Goal: Information Seeking & Learning: Learn about a topic

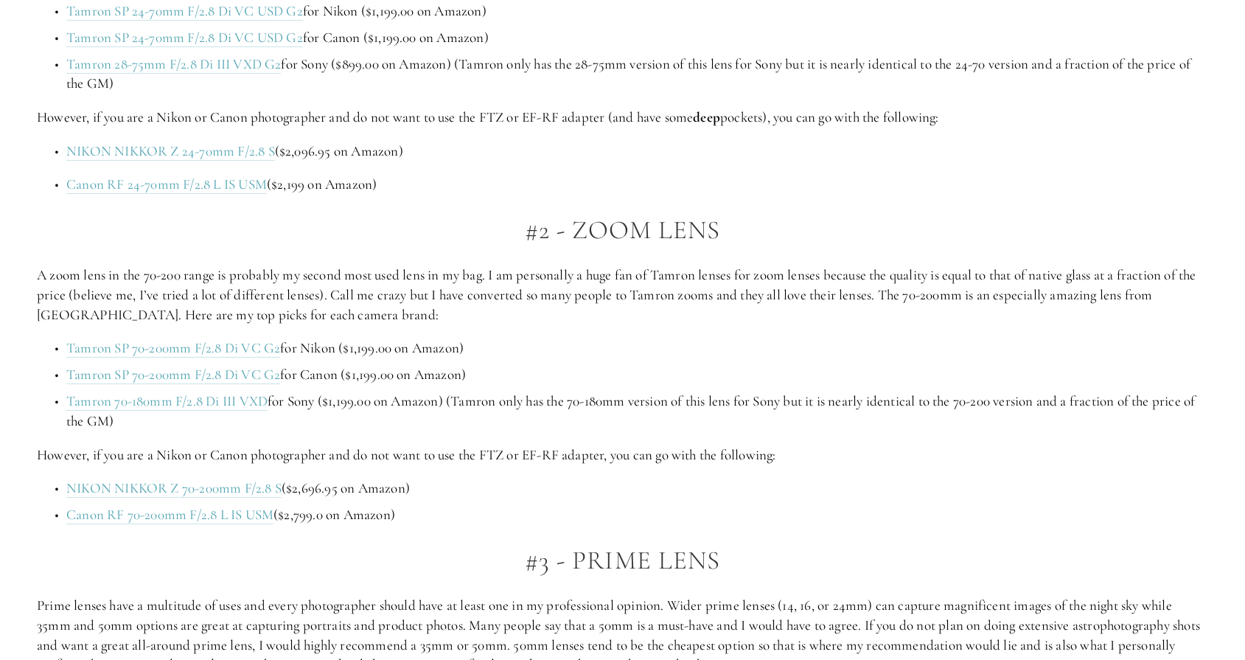
scroll to position [1229, 0]
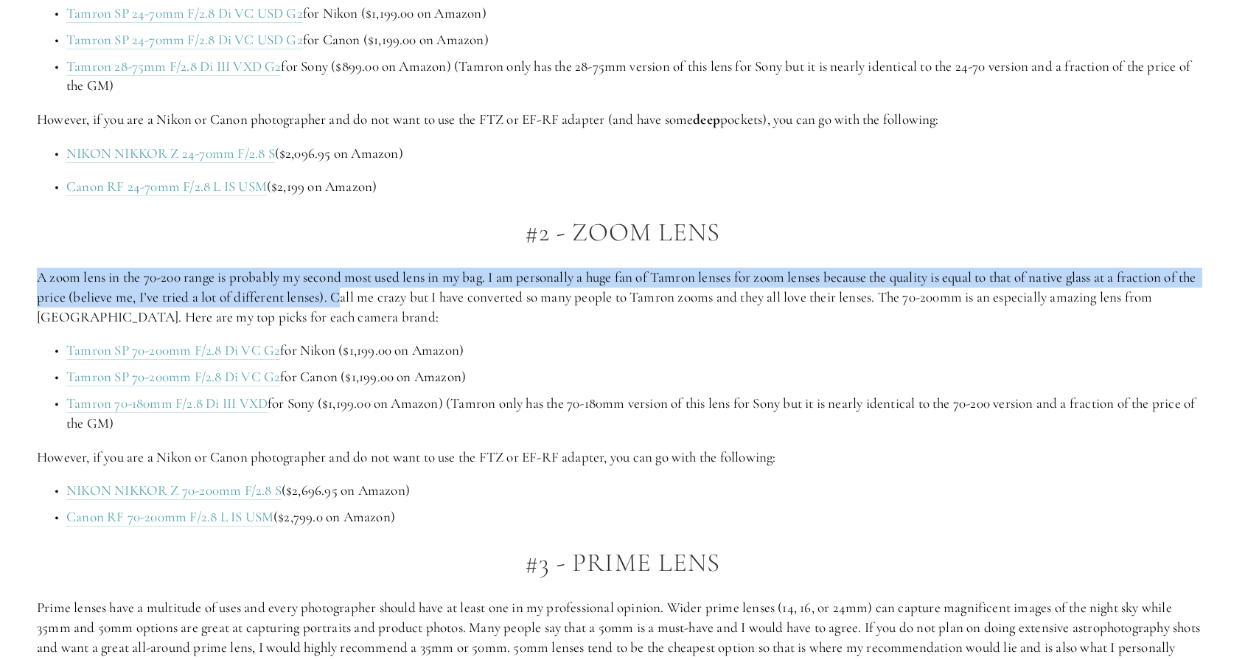
drag, startPoint x: 362, startPoint y: 298, endPoint x: 284, endPoint y: 254, distance: 89.1
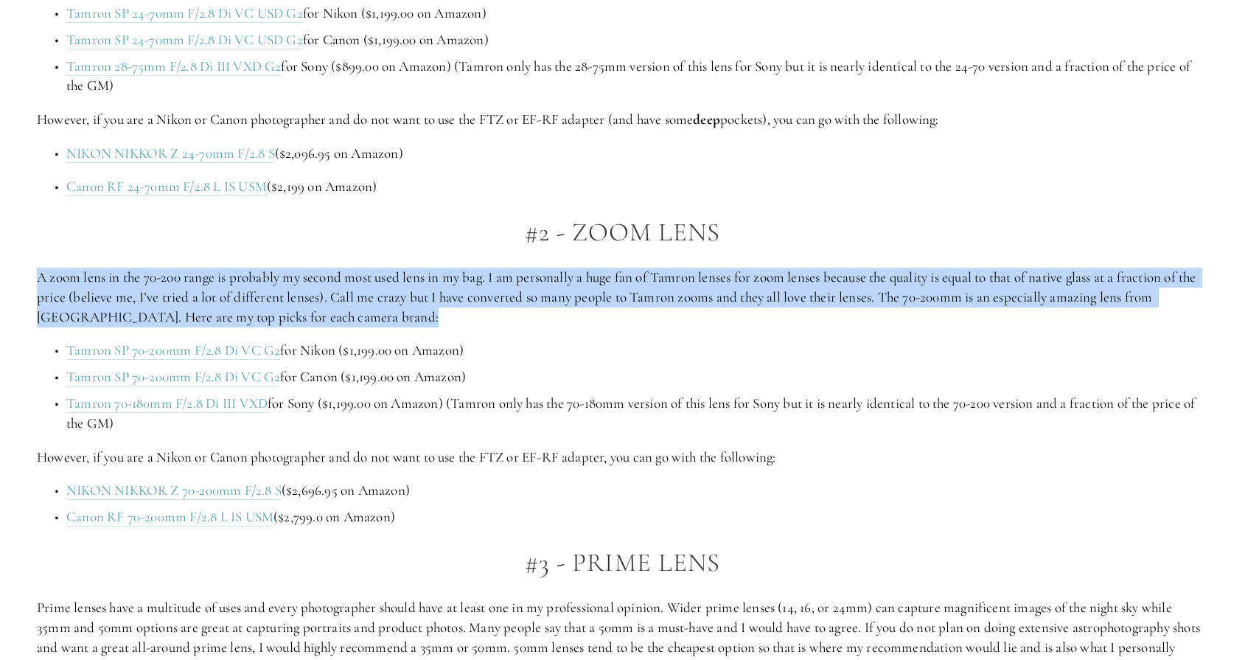
drag, startPoint x: 284, startPoint y: 254, endPoint x: 421, endPoint y: 317, distance: 150.3
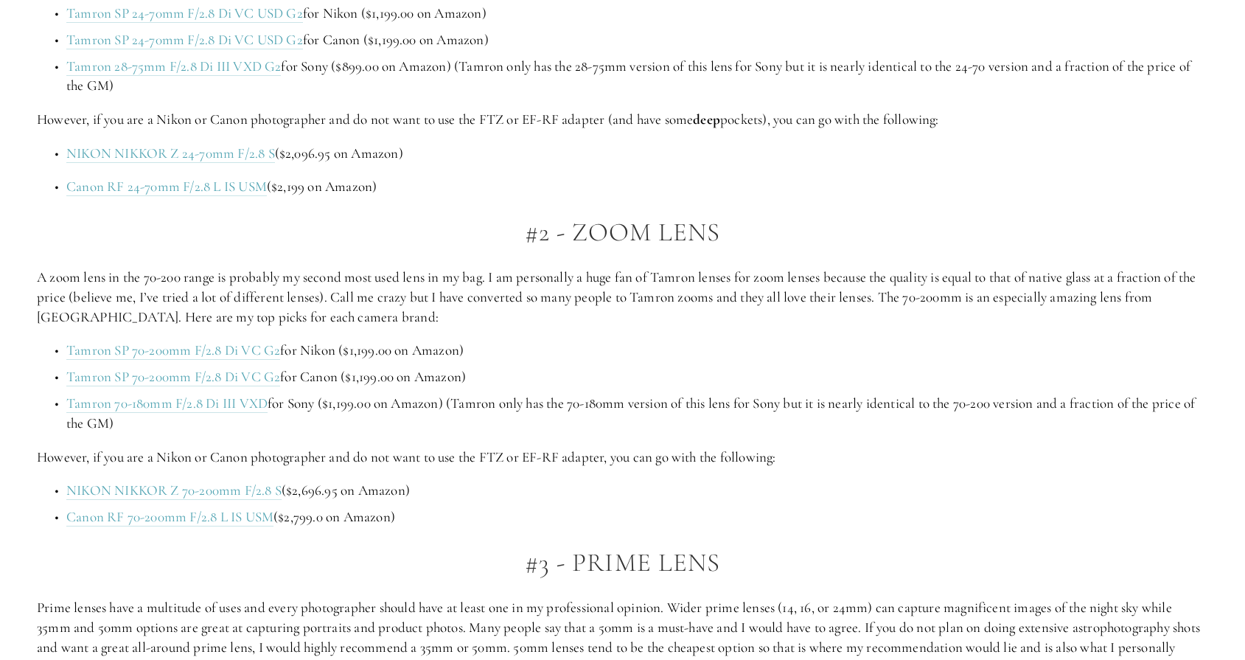
drag, startPoint x: 685, startPoint y: 426, endPoint x: 663, endPoint y: 406, distance: 29.7
click at [150, 347] on link "Tamron SP 70-200mm F/2.8 Di VC G2" at bounding box center [173, 350] width 214 height 18
drag, startPoint x: 176, startPoint y: 418, endPoint x: 17, endPoint y: 326, distance: 183.9
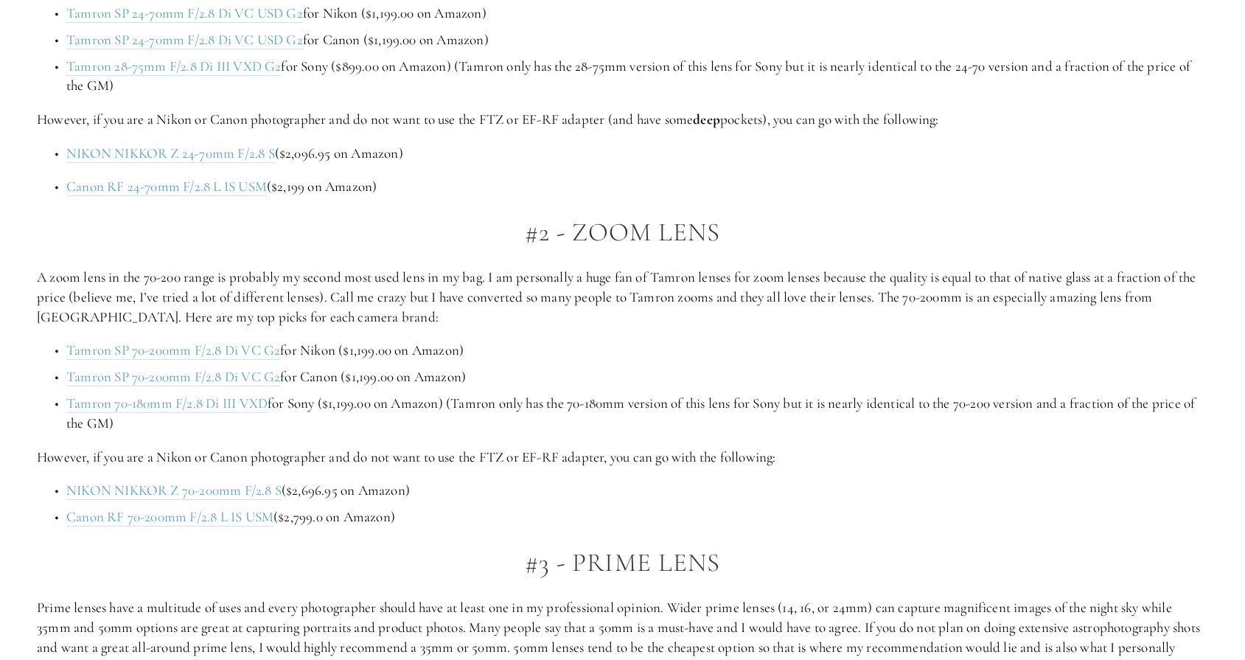
click at [736, 481] on p "NIKON NIKKOR Z 70-200mm F/2.8 S ($2,696.95 on Amazon)" at bounding box center [637, 491] width 1142 height 20
drag, startPoint x: 158, startPoint y: 413, endPoint x: 34, endPoint y: 302, distance: 166.5
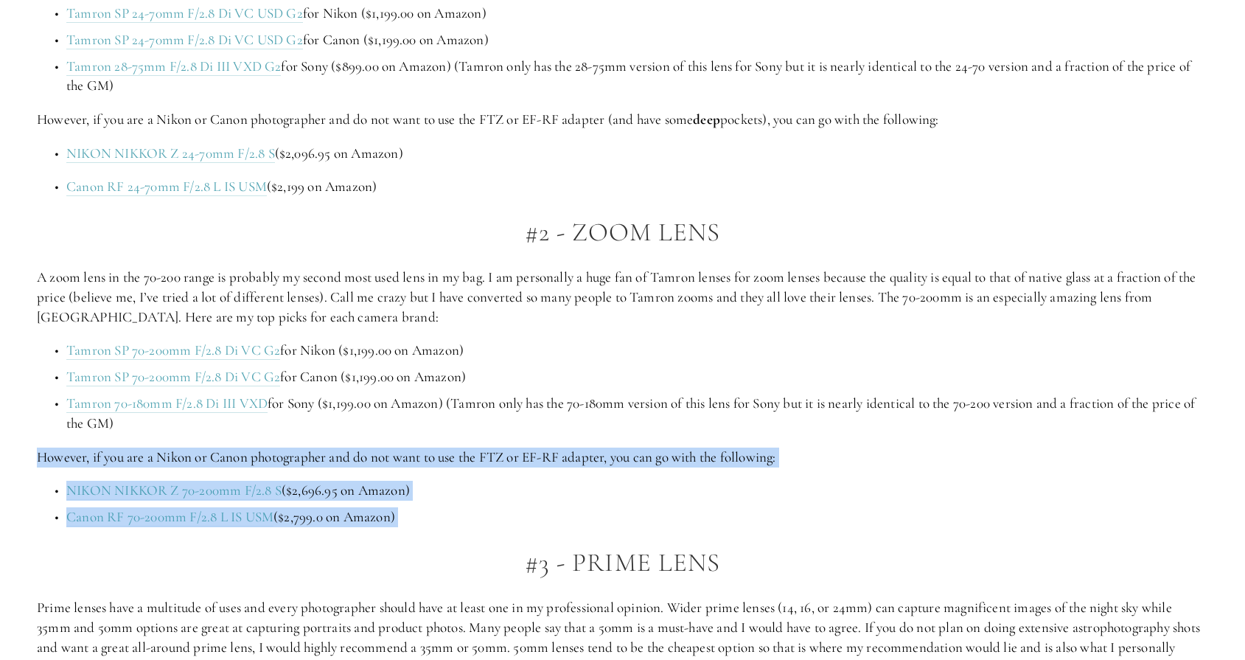
drag, startPoint x: 37, startPoint y: 445, endPoint x: 372, endPoint y: 542, distance: 348.9
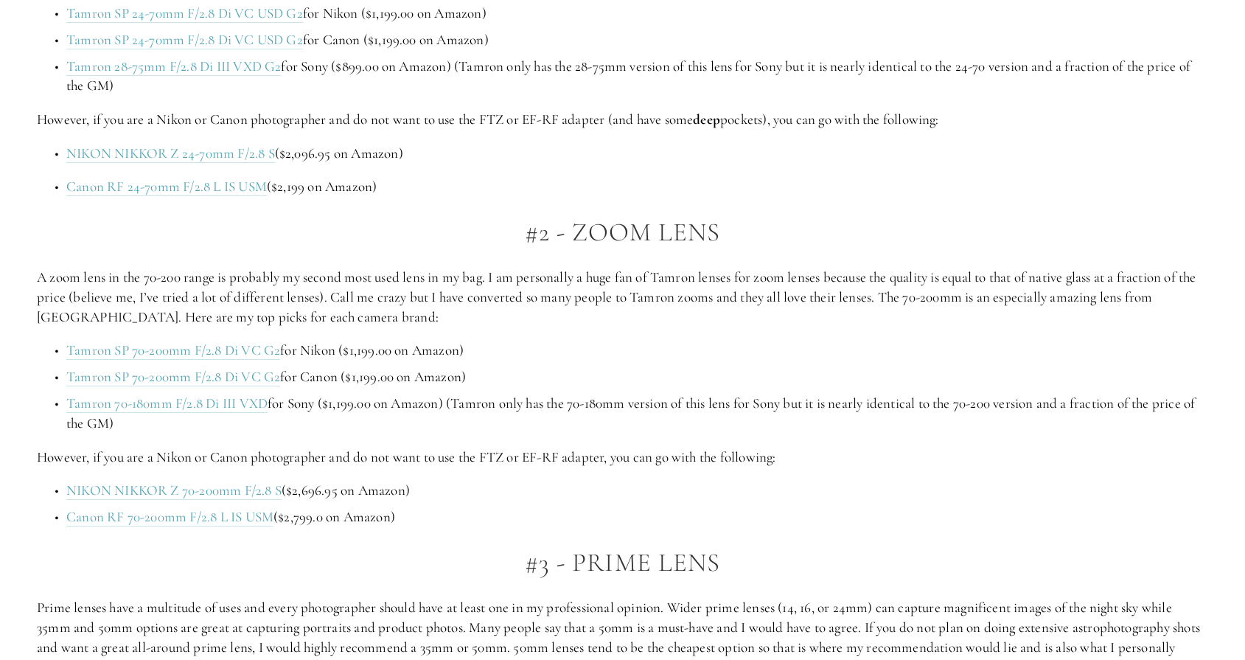
click at [372, 548] on h2 "#3 - Prime Lens" at bounding box center [622, 562] width 1171 height 29
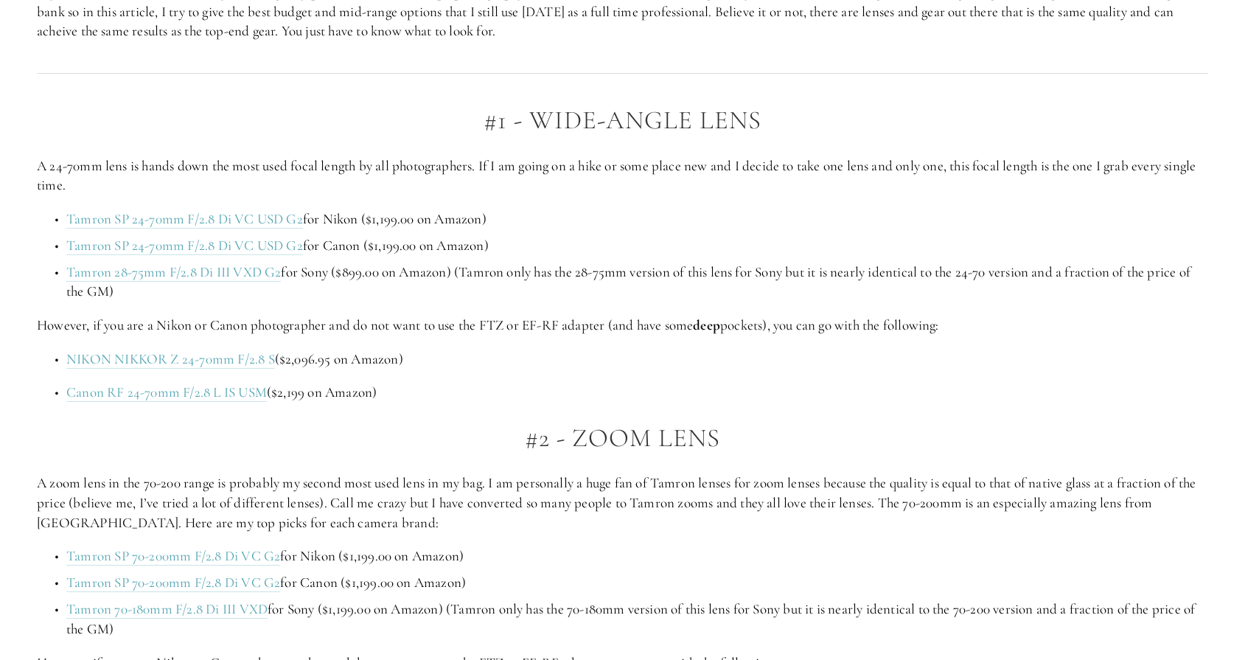
scroll to position [1041, 0]
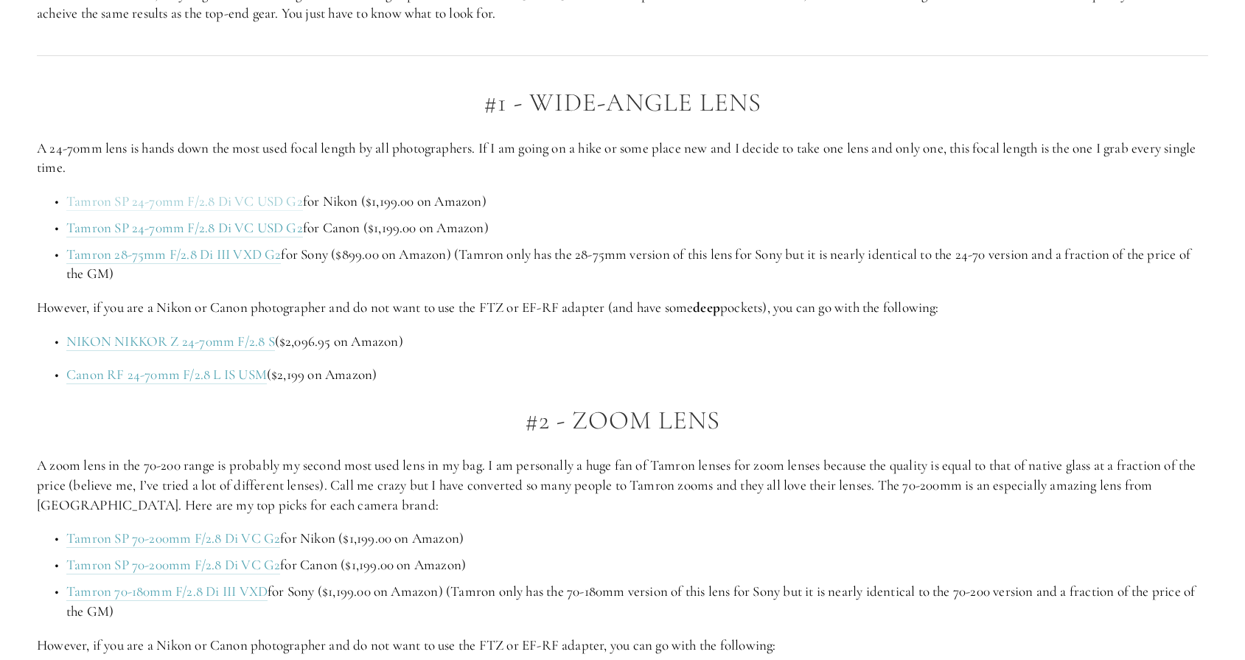
click at [141, 193] on link "Tamron SP 24-70mm F/2.8 Di VC USD G2" at bounding box center [184, 201] width 237 height 18
